Goal: Information Seeking & Learning: Learn about a topic

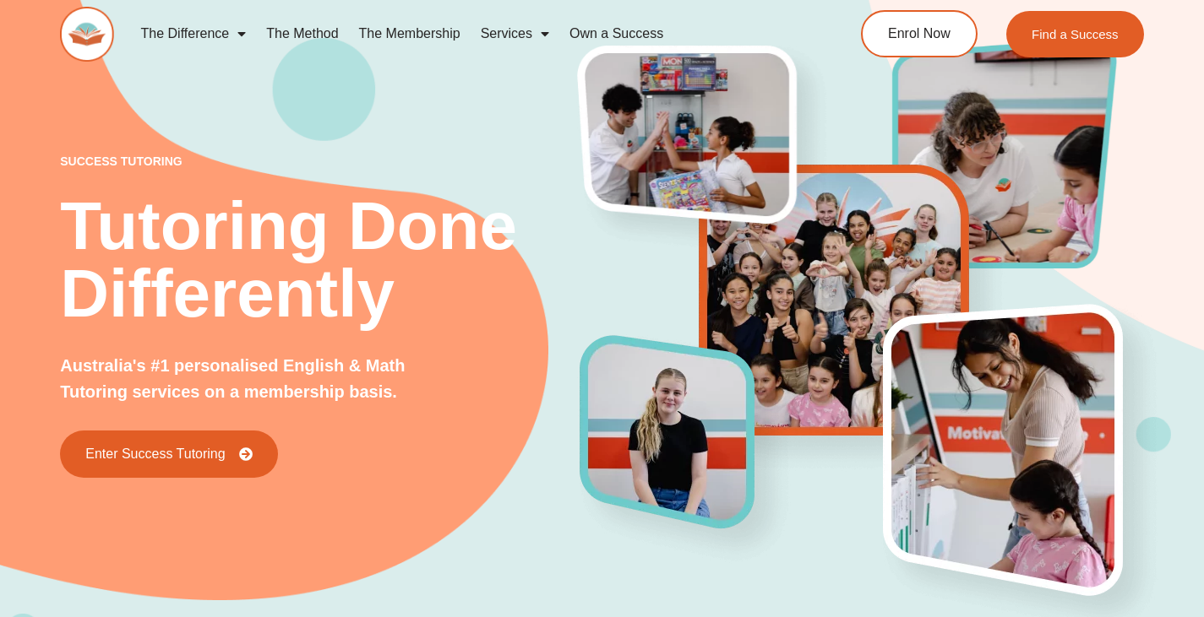
click at [206, 8] on div "The Difference Personalised Program Inspirational Tutors Motivational Learning …" at bounding box center [429, 34] width 738 height 55
click at [214, 33] on link "The Difference" at bounding box center [194, 33] width 126 height 39
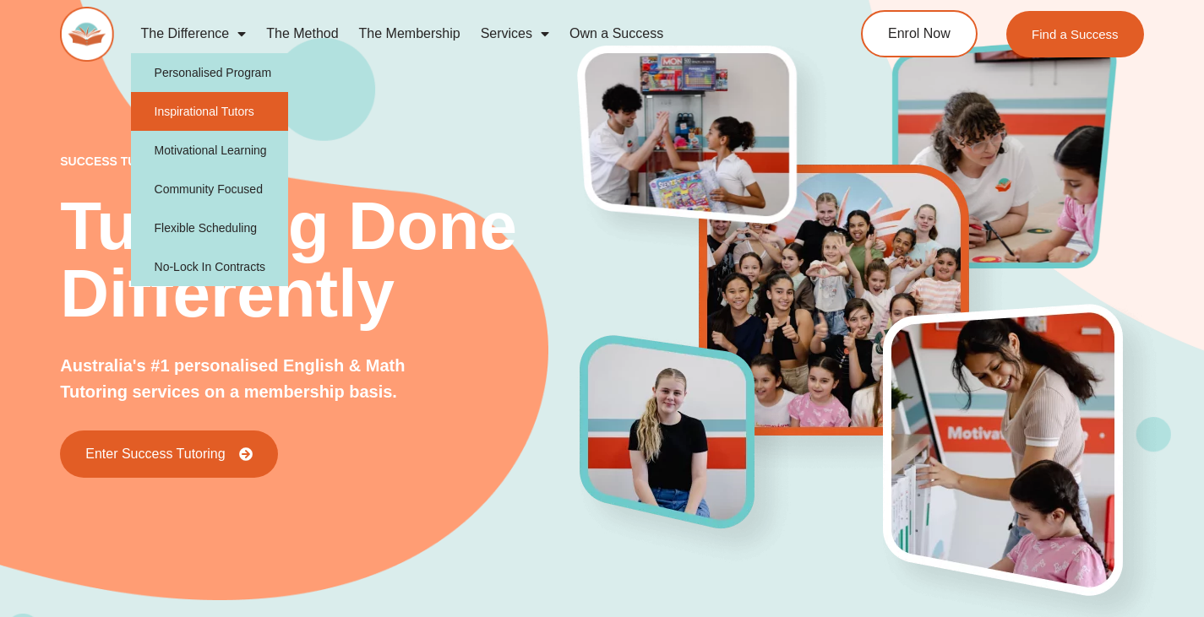
click at [226, 100] on link "Inspirational Tutors" at bounding box center [210, 111] width 158 height 39
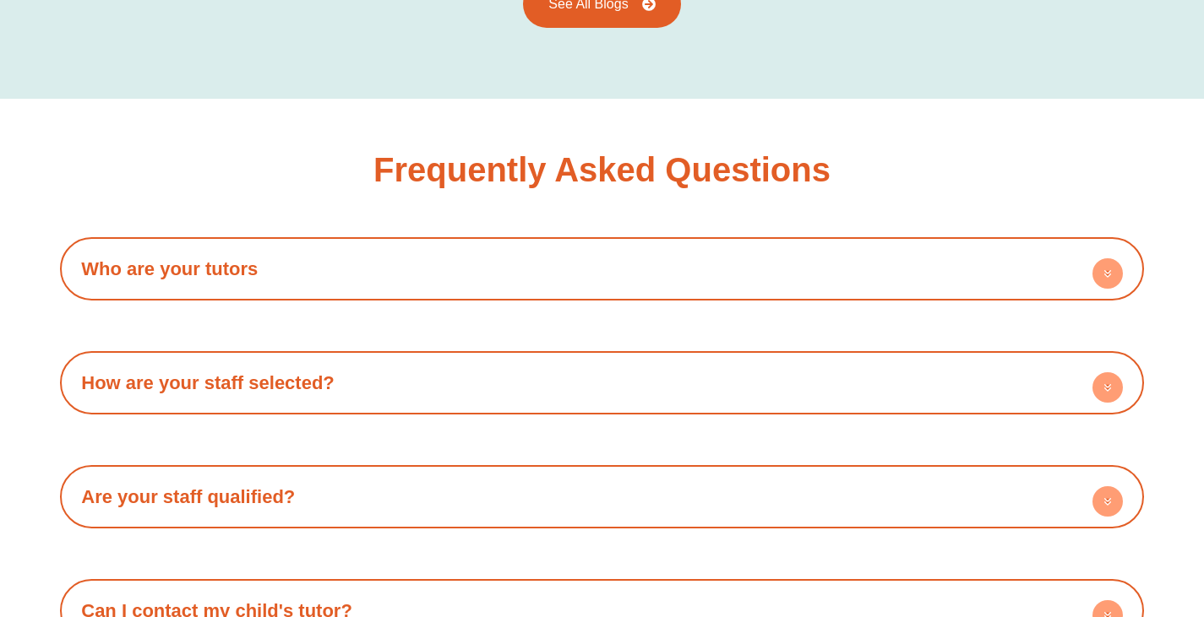
scroll to position [2746, 0]
click at [266, 245] on h4 "Who are your tutors" at bounding box center [601, 268] width 1067 height 46
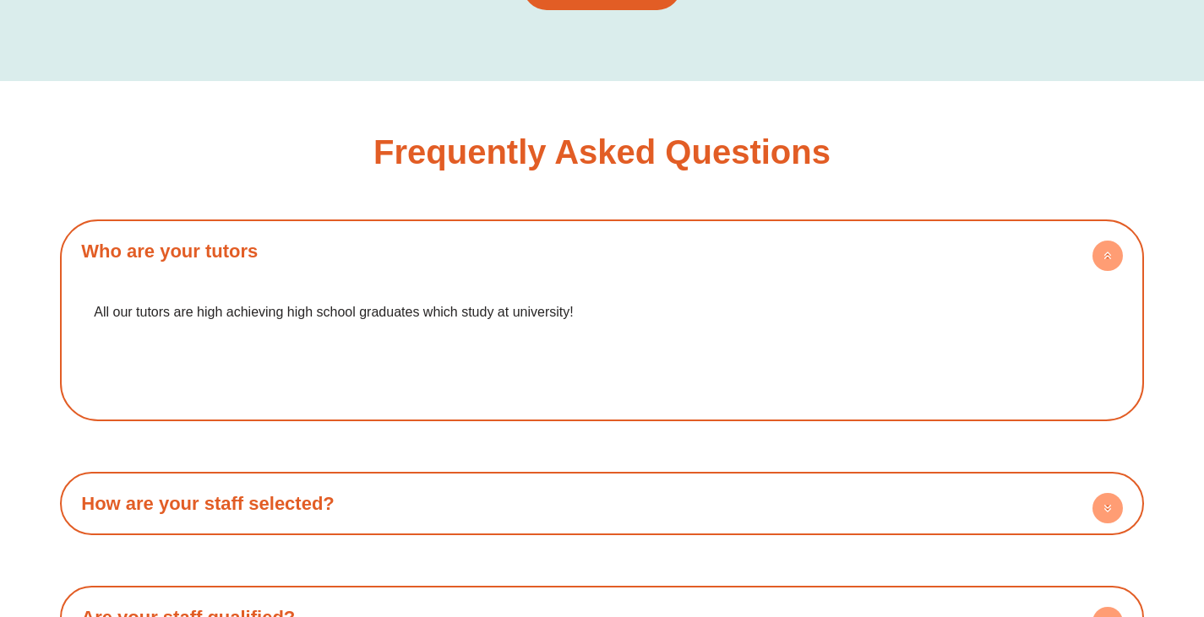
scroll to position [2764, 0]
click at [345, 227] on h4 "Who are your tutors" at bounding box center [601, 250] width 1067 height 46
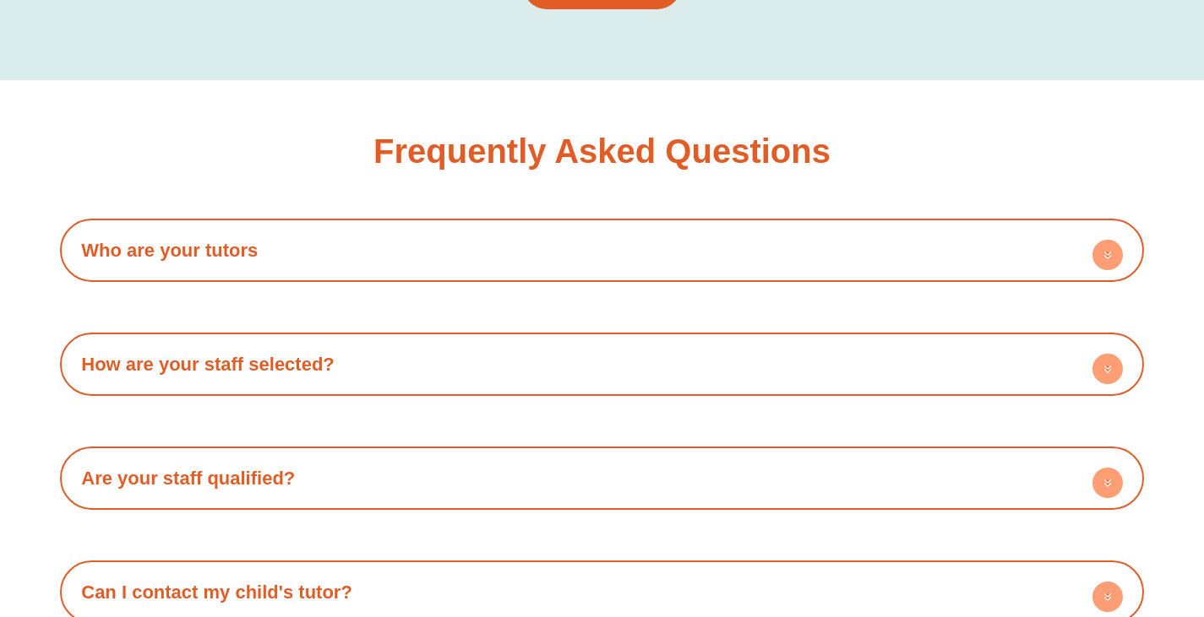
click at [291, 352] on h4 "How are your staff selected?" at bounding box center [601, 364] width 1067 height 46
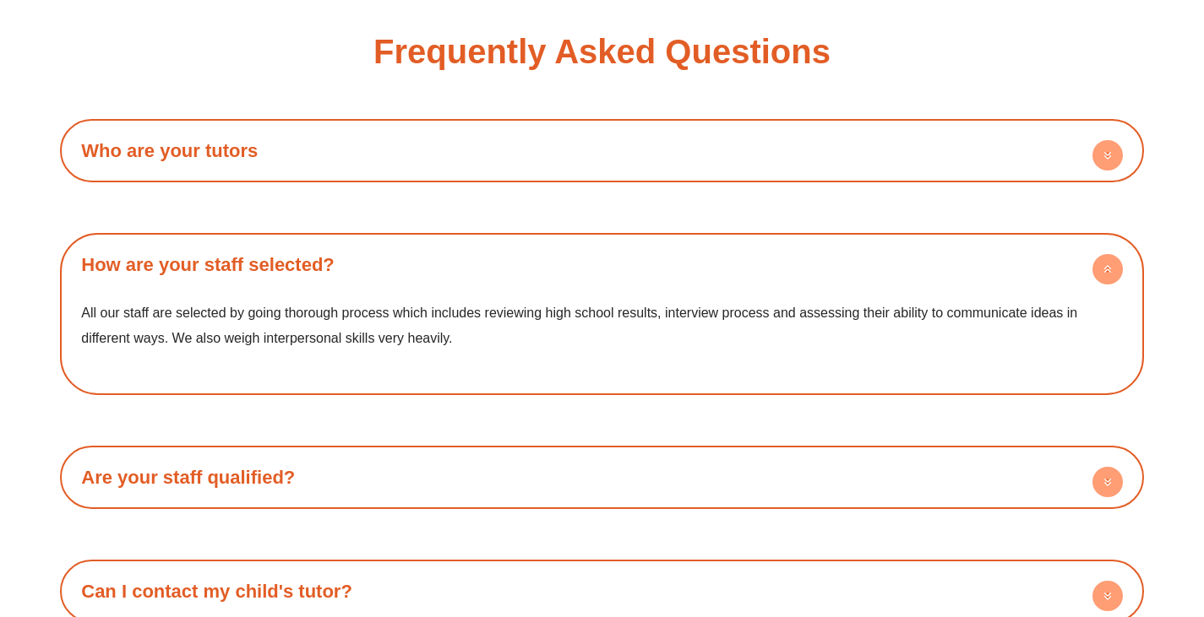
scroll to position [2869, 0]
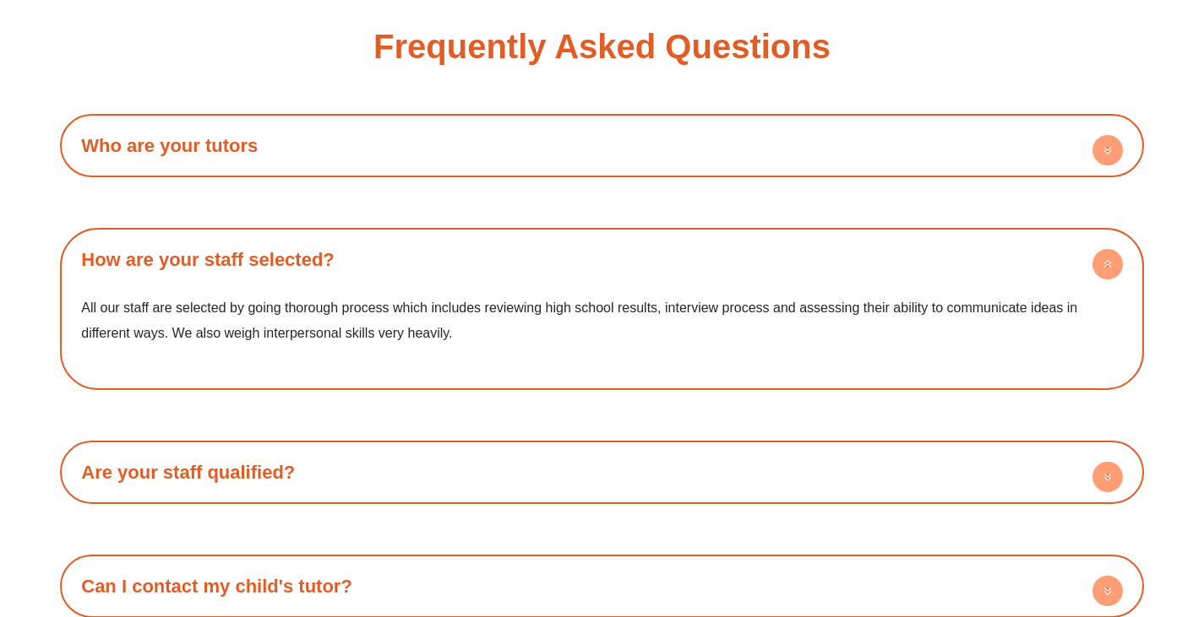
click at [306, 249] on link "How are your staff selected?" at bounding box center [207, 259] width 253 height 21
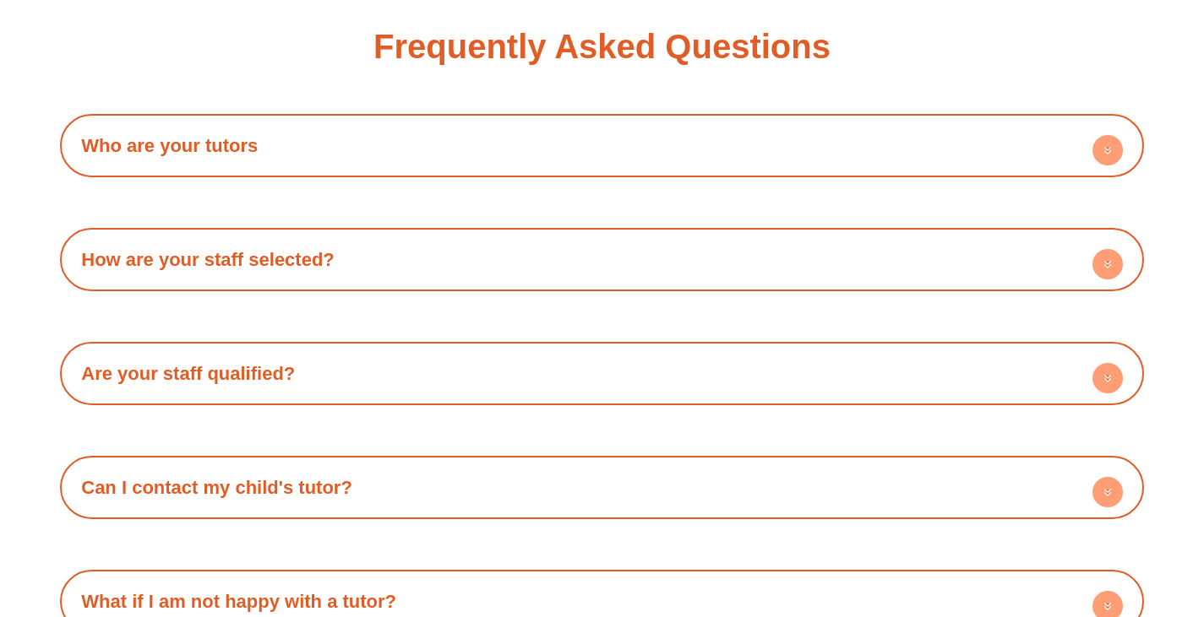
click at [275, 363] on link "Are your staff qualified?" at bounding box center [188, 373] width 214 height 21
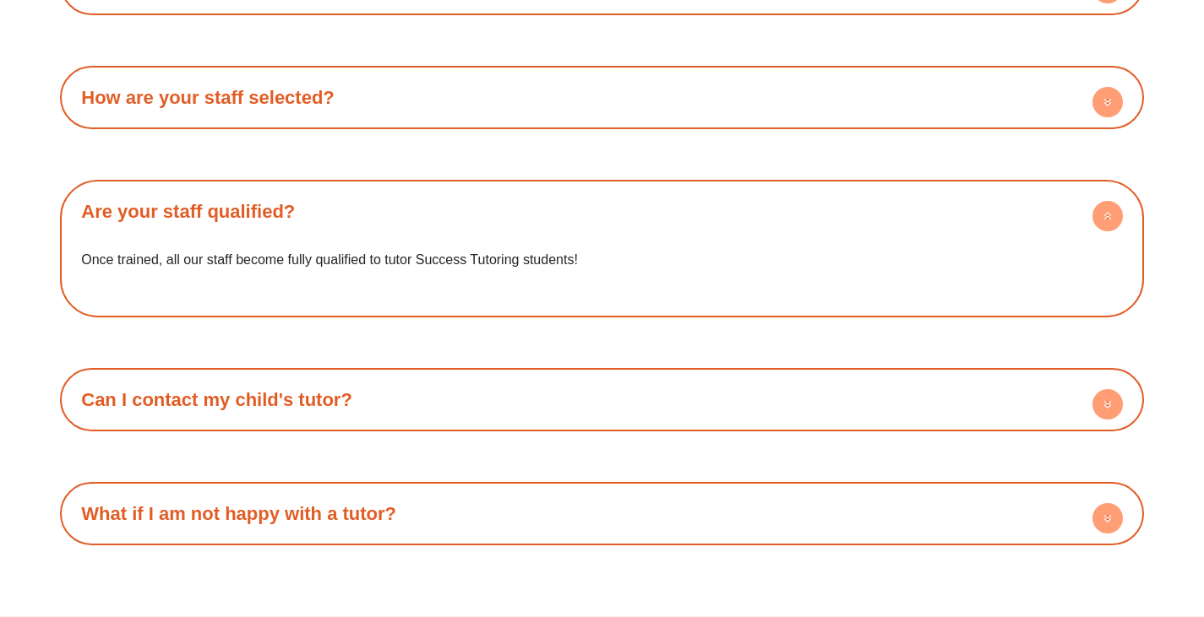
scroll to position [3032, 0]
click at [268, 389] on link "Can I contact my child's tutor?" at bounding box center [216, 399] width 271 height 21
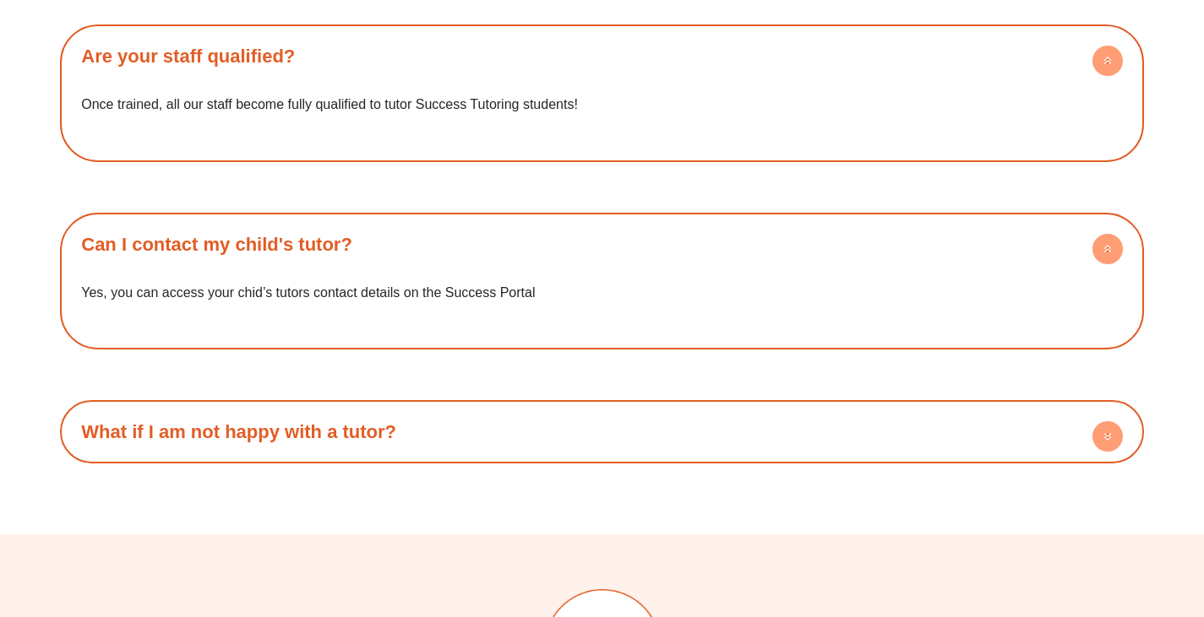
scroll to position [3187, 0]
click at [262, 421] on link "What if I am not happy with a tutor?" at bounding box center [238, 431] width 315 height 21
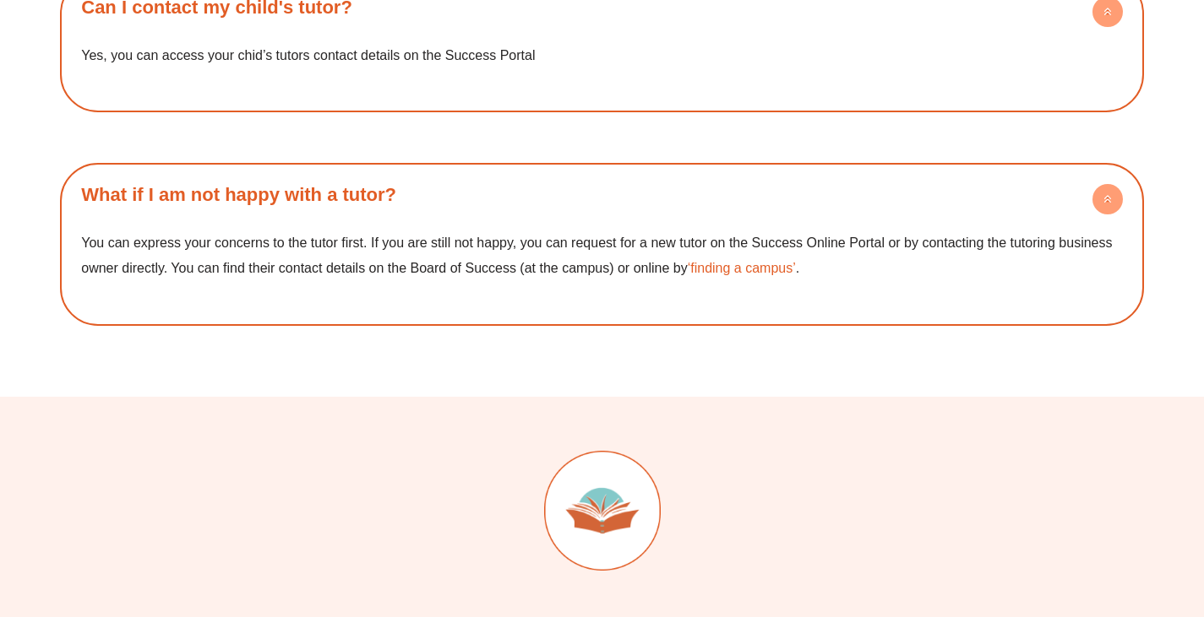
scroll to position [3424, 0]
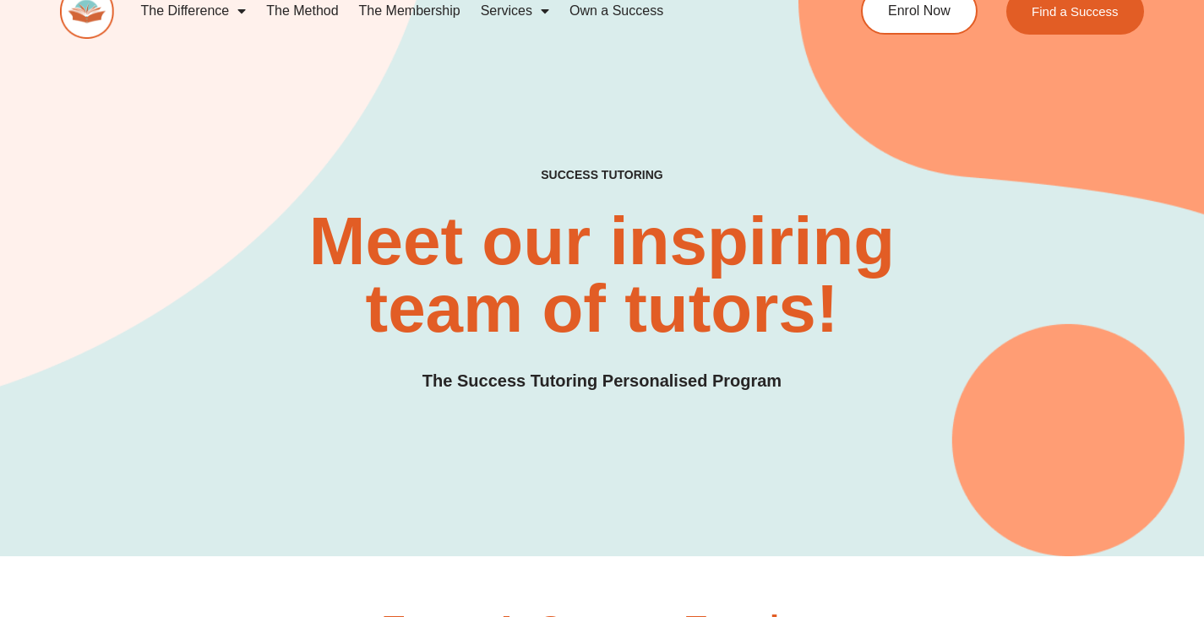
scroll to position [0, 0]
